Goal: Transaction & Acquisition: Purchase product/service

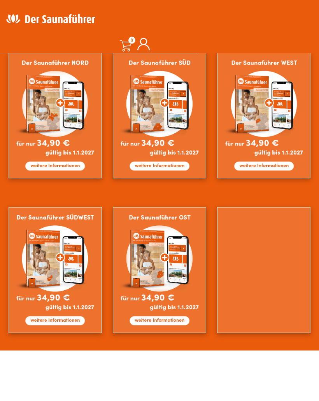
scroll to position [410, 0]
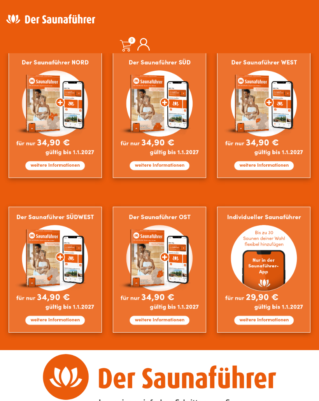
click at [272, 113] on img at bounding box center [263, 115] width 93 height 126
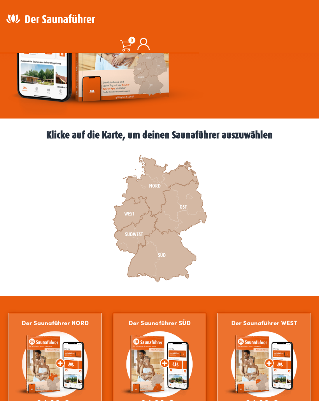
scroll to position [149, 0]
click at [134, 234] on icon at bounding box center [135, 232] width 43 height 43
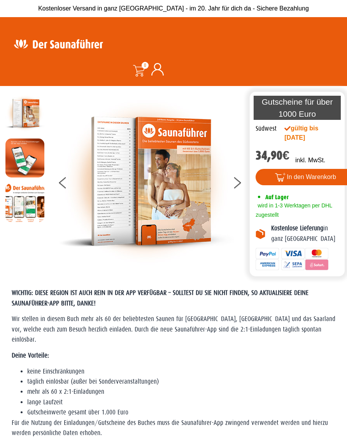
click at [239, 181] on icon at bounding box center [237, 180] width 7 height 6
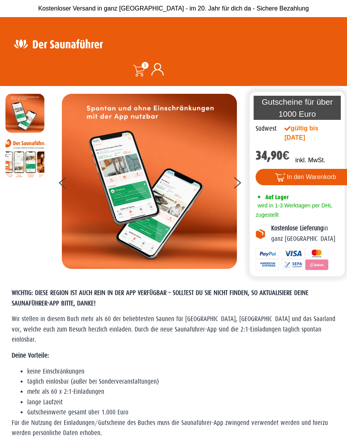
click at [236, 182] on button at bounding box center [241, 183] width 19 height 19
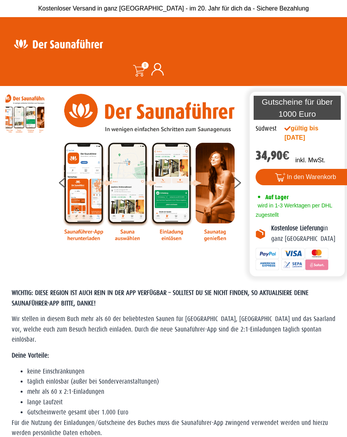
click at [239, 180] on button at bounding box center [241, 183] width 19 height 19
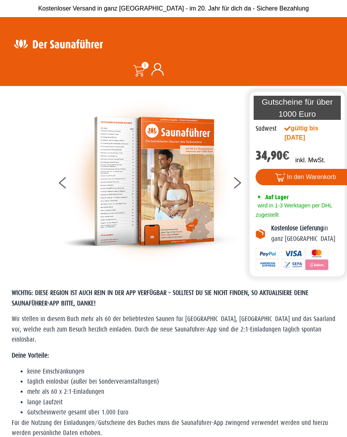
click at [62, 179] on button at bounding box center [68, 183] width 19 height 19
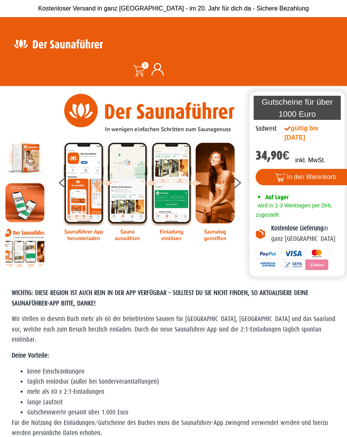
click at [62, 180] on icon at bounding box center [62, 180] width 7 height 6
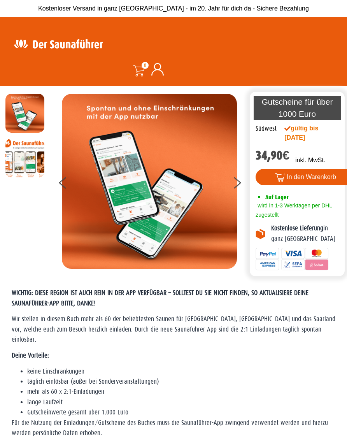
click at [61, 178] on button at bounding box center [68, 183] width 19 height 19
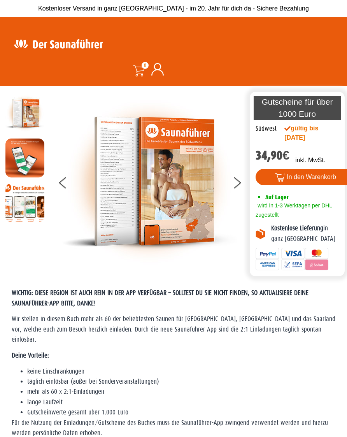
click at [65, 175] on button at bounding box center [68, 183] width 19 height 19
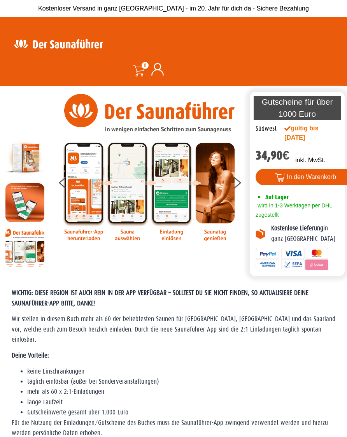
click at [31, 155] on img at bounding box center [24, 157] width 39 height 39
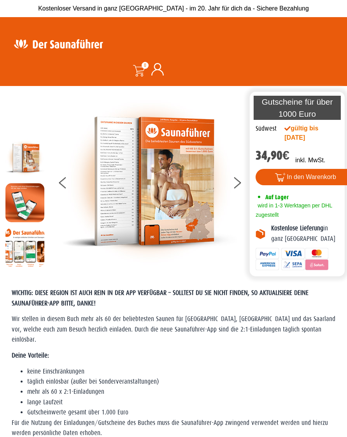
click at [238, 177] on button at bounding box center [241, 183] width 19 height 19
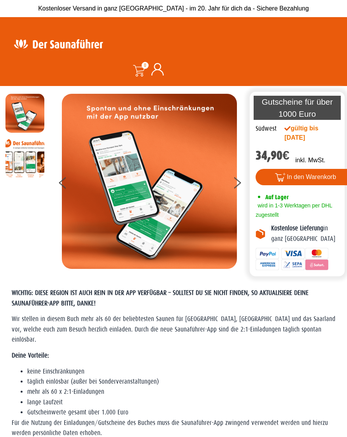
click at [237, 181] on button at bounding box center [241, 183] width 19 height 19
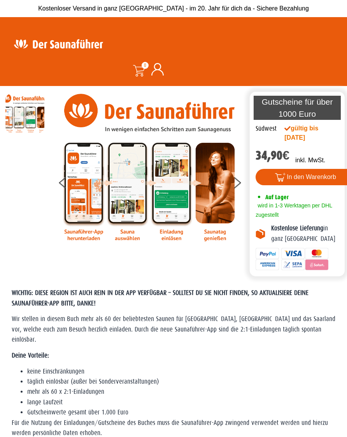
click at [238, 183] on icon at bounding box center [237, 185] width 7 height 6
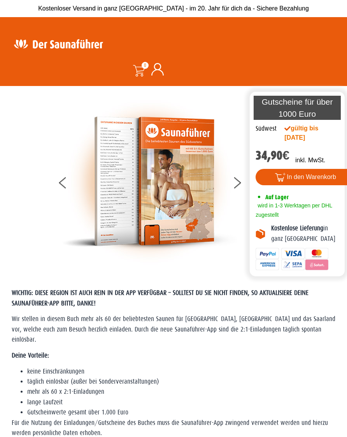
click at [238, 183] on button at bounding box center [241, 183] width 19 height 19
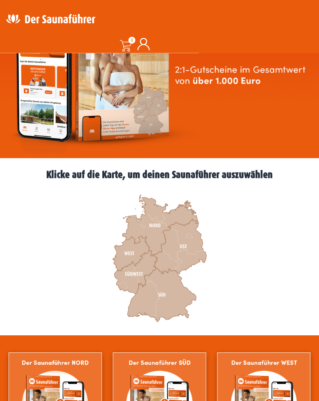
scroll to position [110, 0]
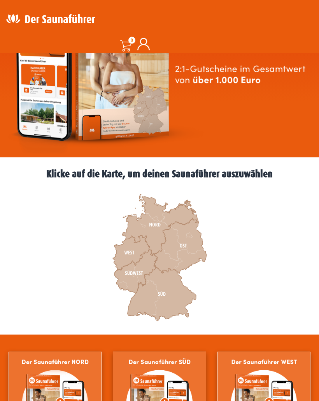
click at [129, 251] on icon at bounding box center [131, 253] width 37 height 35
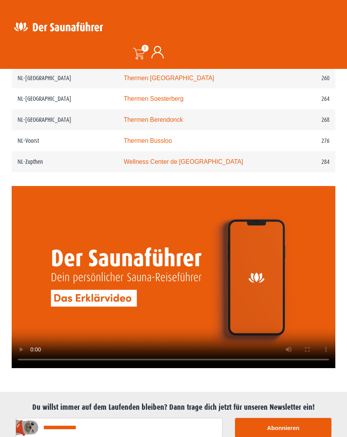
scroll to position [1701, 0]
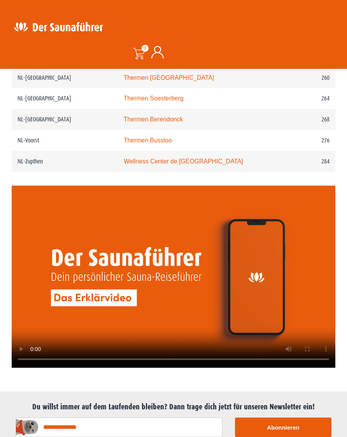
click at [173, 277] on video at bounding box center [174, 277] width 324 height 182
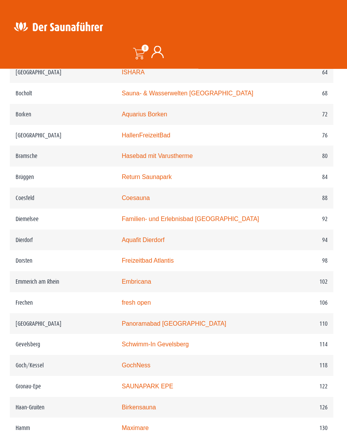
scroll to position [662, 2]
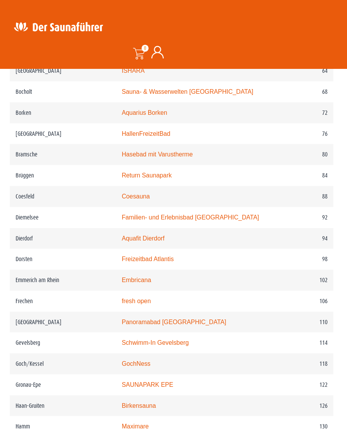
click at [254, 256] on td "Freizeitbad Atlantis" at bounding box center [195, 259] width 159 height 21
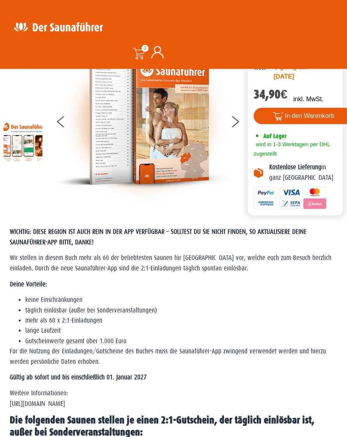
scroll to position [0, 2]
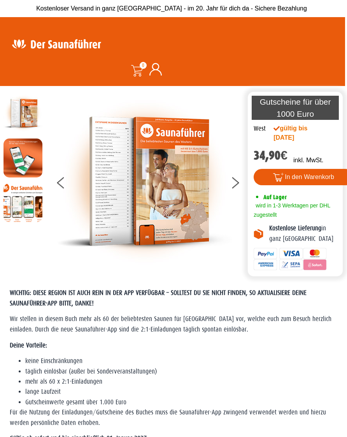
click at [318, 175] on button "In den Warenkorb" at bounding box center [304, 177] width 100 height 16
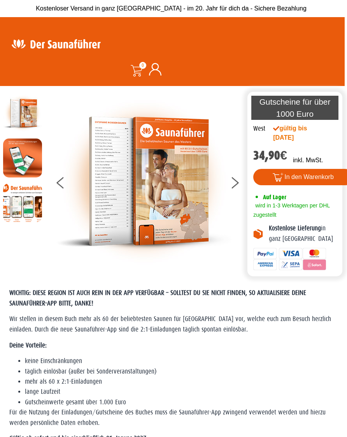
scroll to position [0, 0]
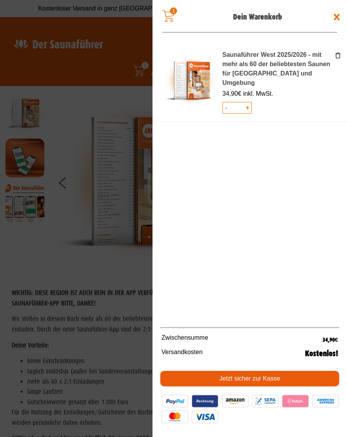
click at [132, 257] on span at bounding box center [173, 218] width 347 height 437
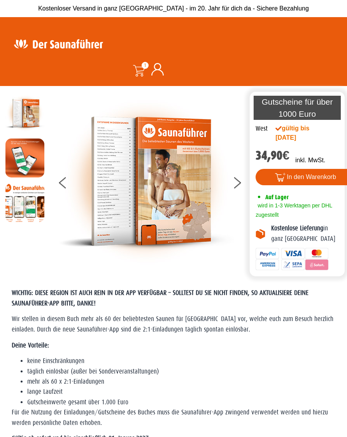
click at [142, 65] on span "1" at bounding box center [145, 65] width 7 height 7
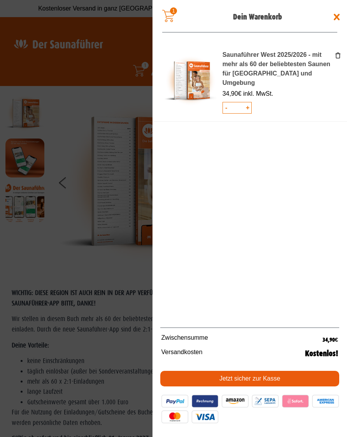
click at [262, 386] on link "Jetzt sicher zur Kasse" at bounding box center [249, 379] width 179 height 16
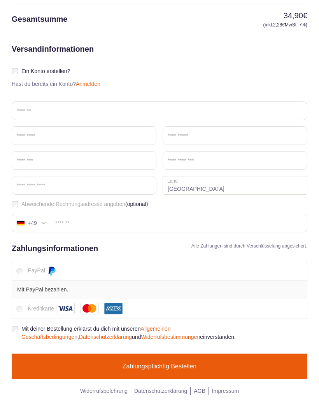
scroll to position [172, 0]
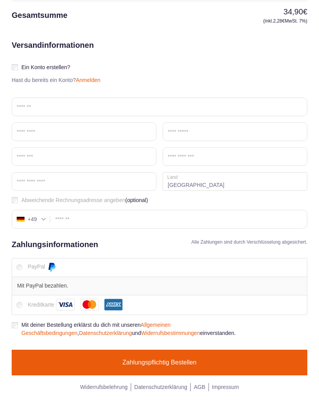
click at [200, 363] on button "Zahlungspflichtig bestellen" at bounding box center [160, 363] width 296 height 26
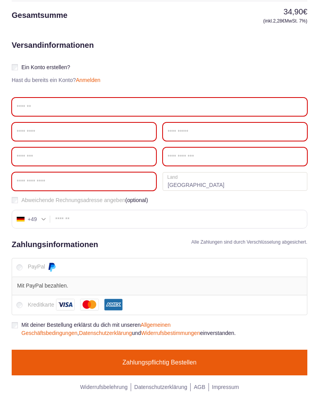
scroll to position [242, 0]
click at [75, 106] on input "Email *" at bounding box center [160, 107] width 296 height 19
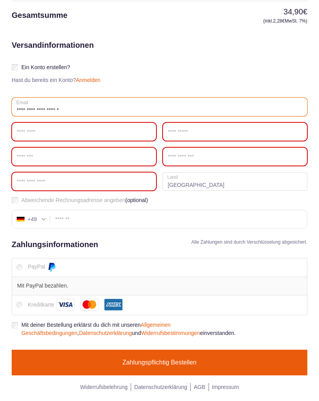
type input "**********"
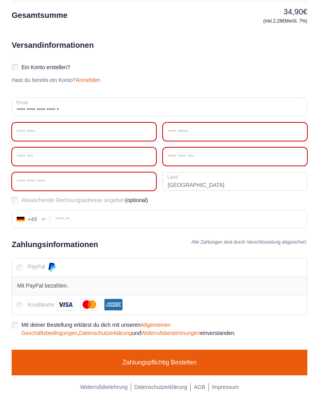
click at [80, 131] on input "Vorname *" at bounding box center [84, 132] width 145 height 19
type input "*****"
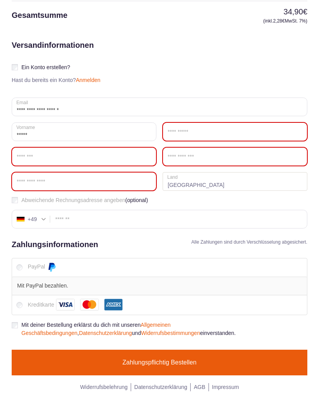
click at [195, 131] on input "Nachname *" at bounding box center [235, 132] width 145 height 19
type input "*******"
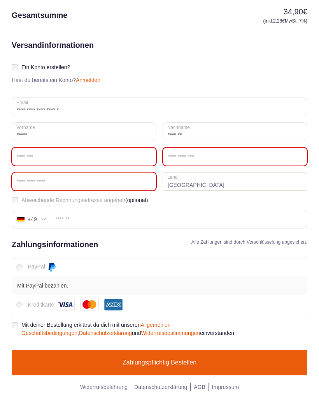
click at [68, 158] on input "Straße *" at bounding box center [84, 156] width 145 height 19
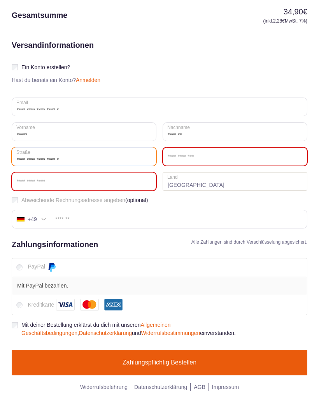
type input "**********"
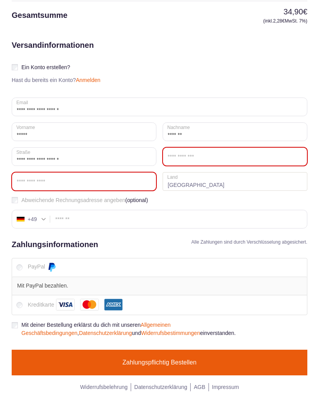
click at [193, 158] on input "Ort / Stadt *" at bounding box center [235, 156] width 145 height 19
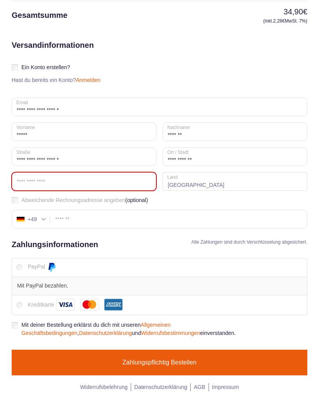
click at [70, 184] on input "Postleitzahl *" at bounding box center [84, 181] width 145 height 19
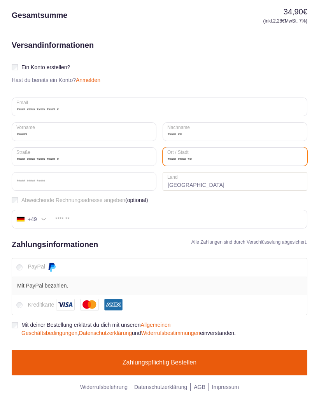
click at [184, 157] on input "**********" at bounding box center [235, 156] width 145 height 19
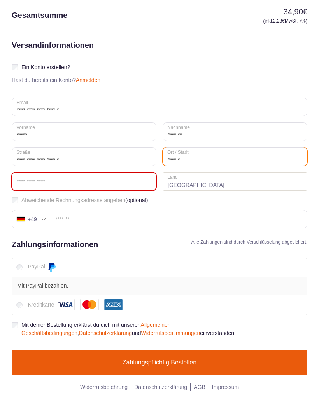
type input "******"
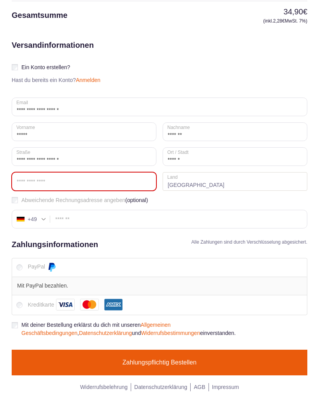
click at [57, 177] on input "Postleitzahl *" at bounding box center [84, 181] width 145 height 19
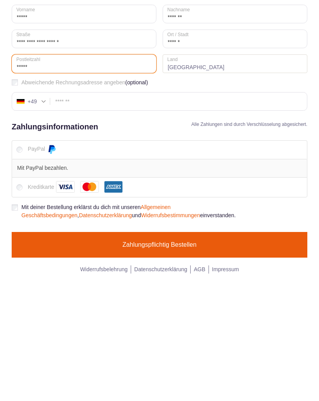
type input "*****"
click at [186, 350] on button "Zahlungspflichtig bestellen" at bounding box center [160, 363] width 296 height 26
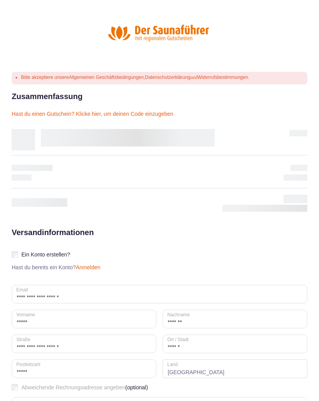
scroll to position [0, 0]
